Goal: Information Seeking & Learning: Learn about a topic

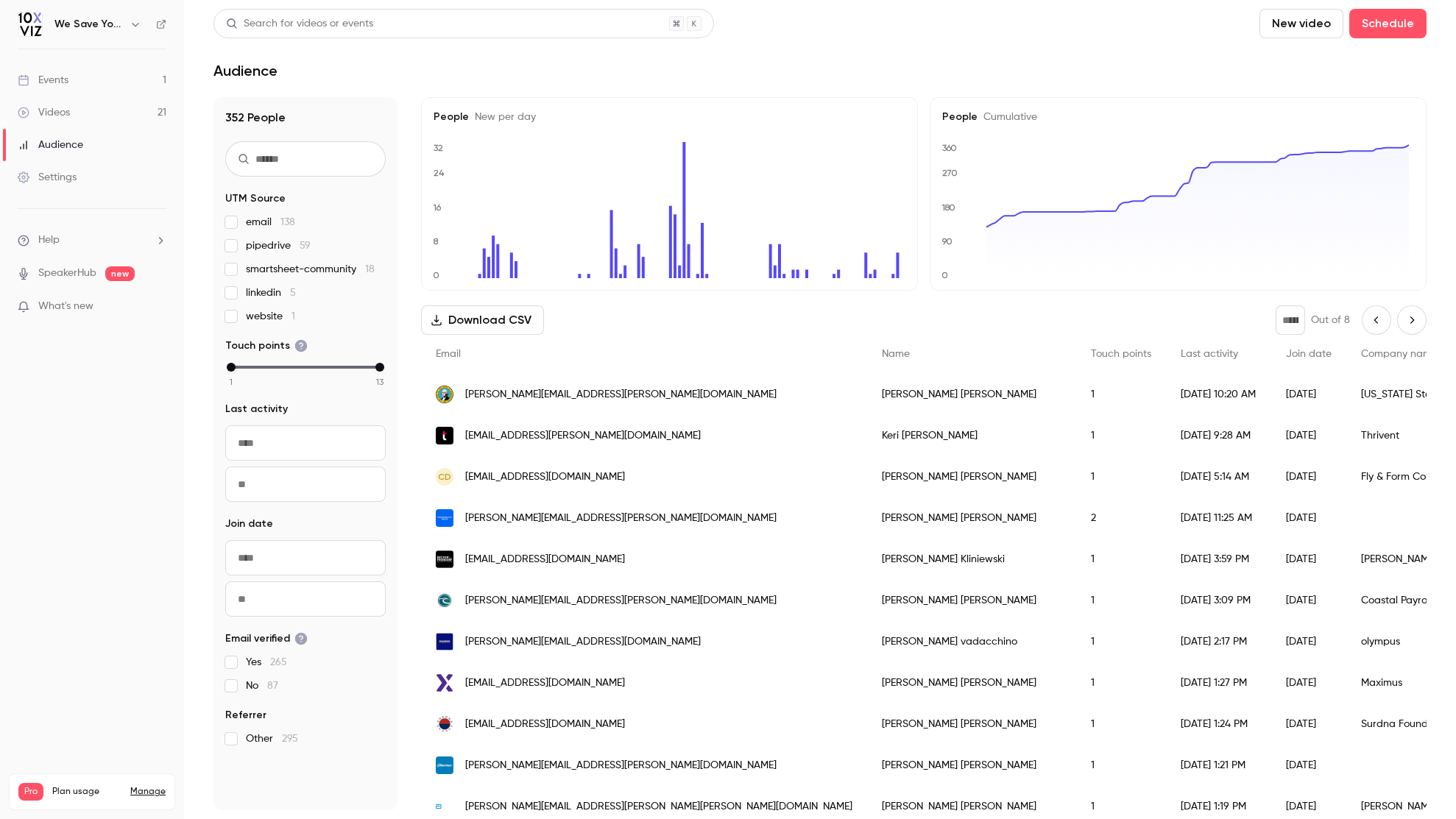
click at [70, 78] on link "Events 1" at bounding box center [92, 80] width 184 height 32
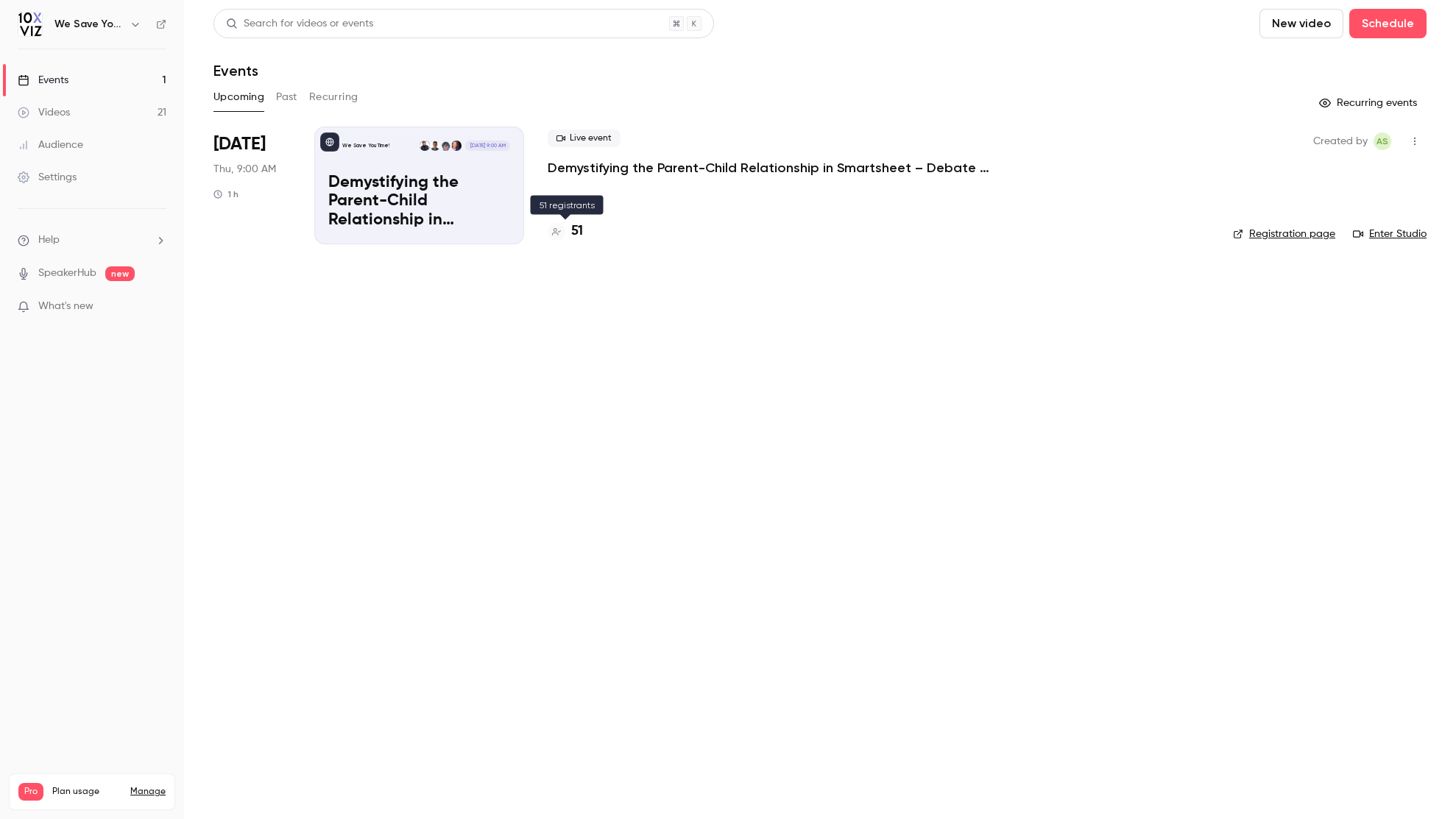
click at [578, 232] on h4 "51" at bounding box center [577, 232] width 12 height 20
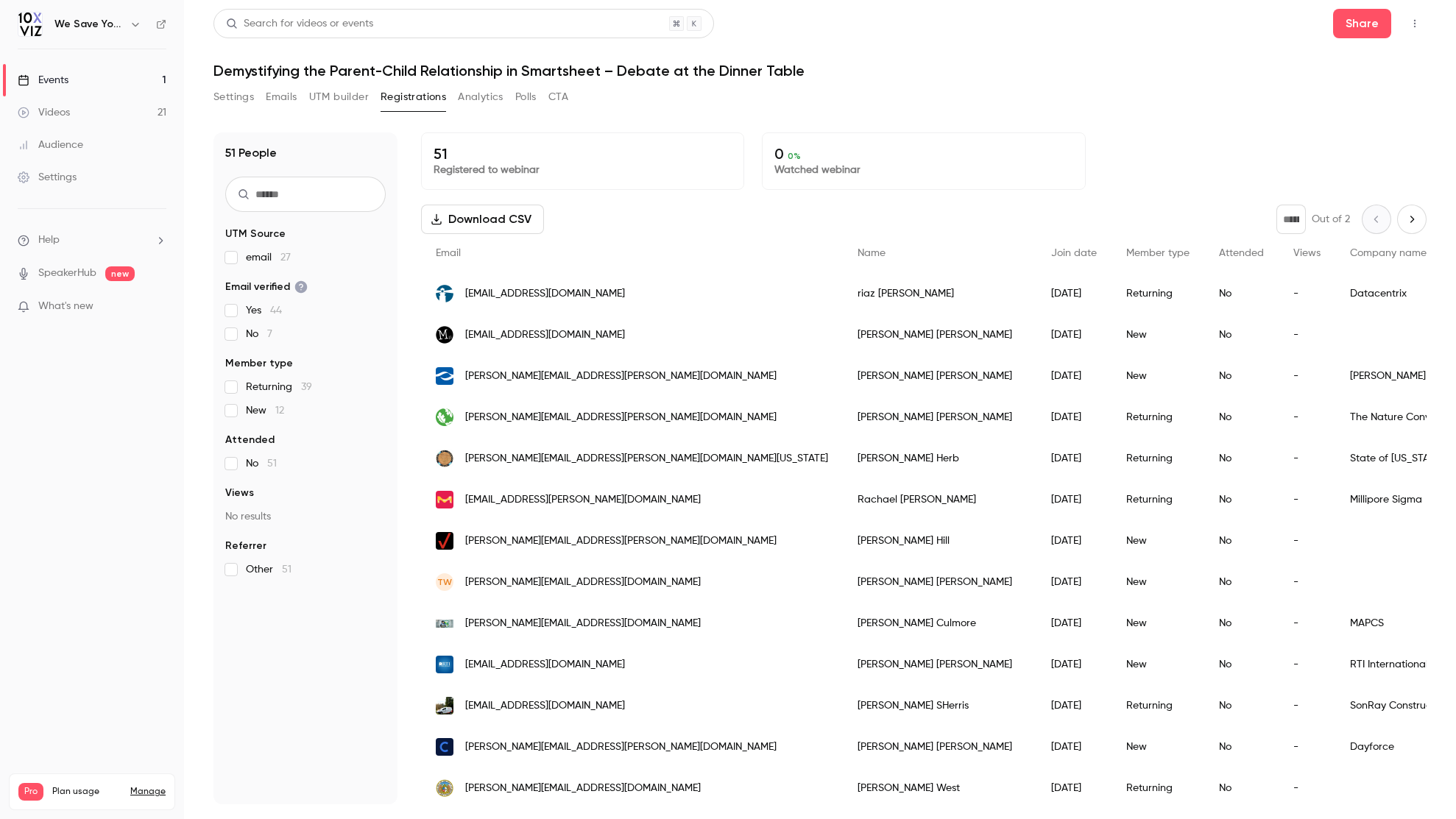
click at [56, 80] on div "Events" at bounding box center [42, 81] width 50 height 15
